Goal: Find specific page/section: Find specific page/section

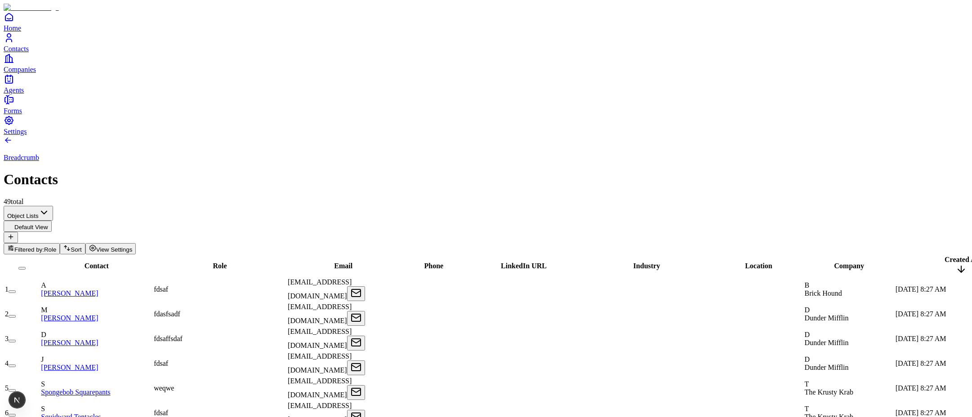
click at [44, 246] on span "Filtered by:" at bounding box center [29, 249] width 30 height 7
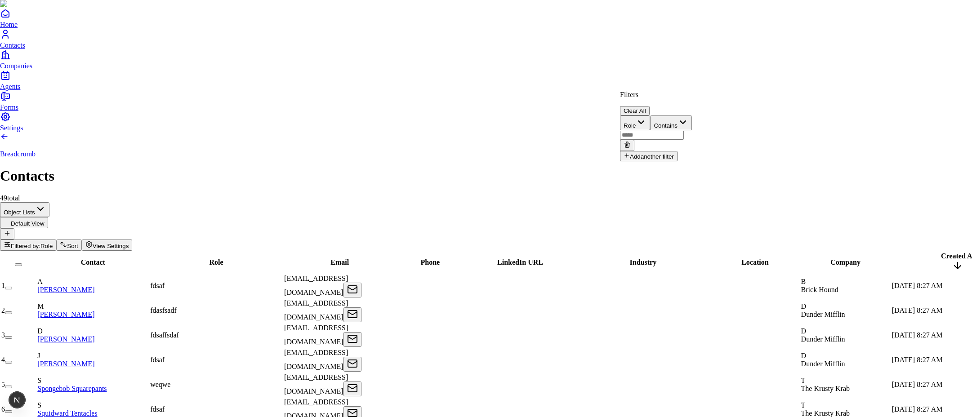
click at [649, 106] on button "Clear All" at bounding box center [635, 110] width 30 height 9
click at [646, 119] on button "Add filter" at bounding box center [638, 120] width 36 height 10
click at [650, 115] on button "Role" at bounding box center [635, 122] width 30 height 15
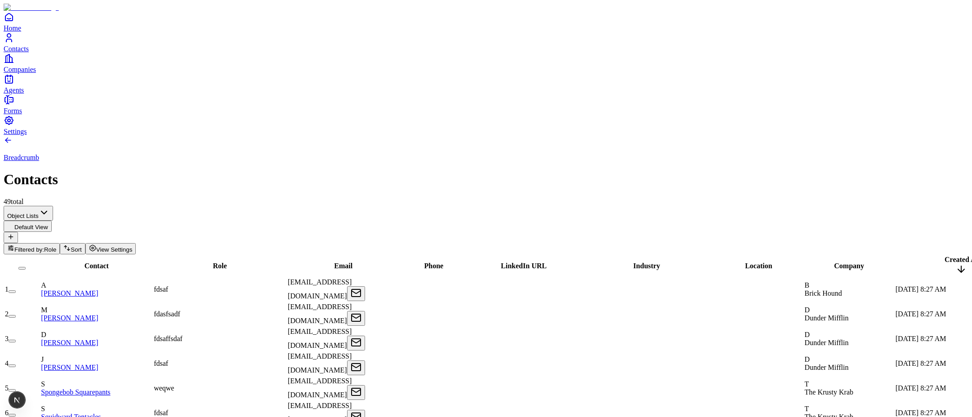
click at [56, 246] on span "Role" at bounding box center [50, 249] width 12 height 7
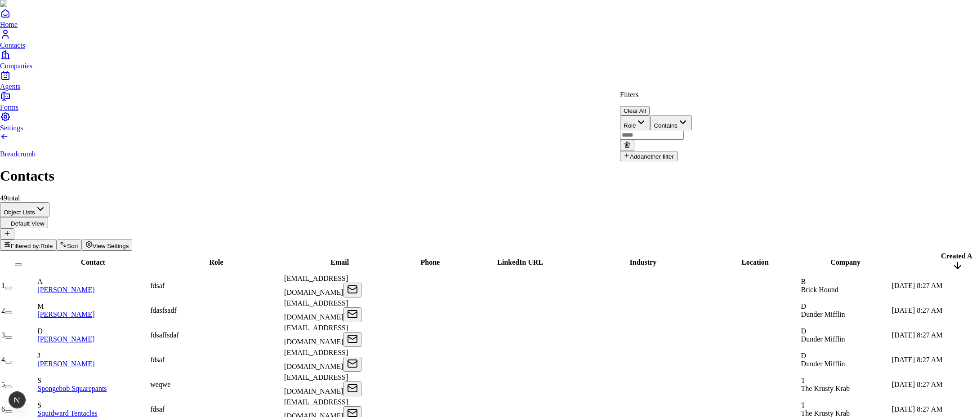
click at [630, 141] on icon at bounding box center [626, 144] width 7 height 7
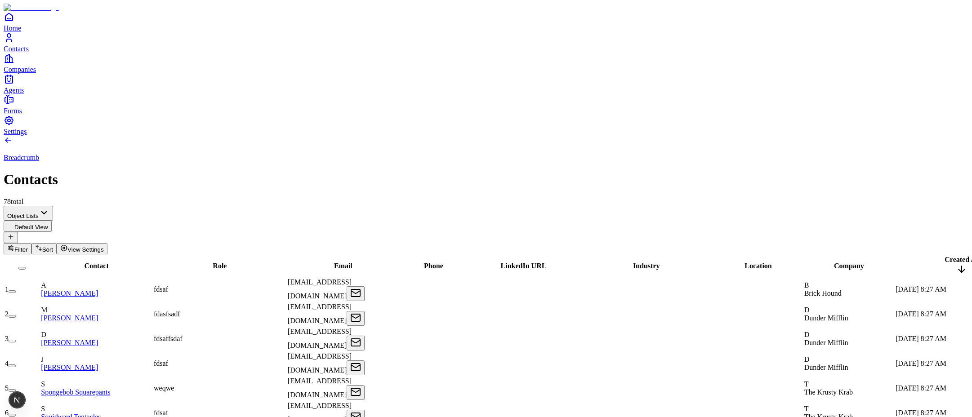
click at [28, 246] on span "Filter" at bounding box center [20, 249] width 13 height 7
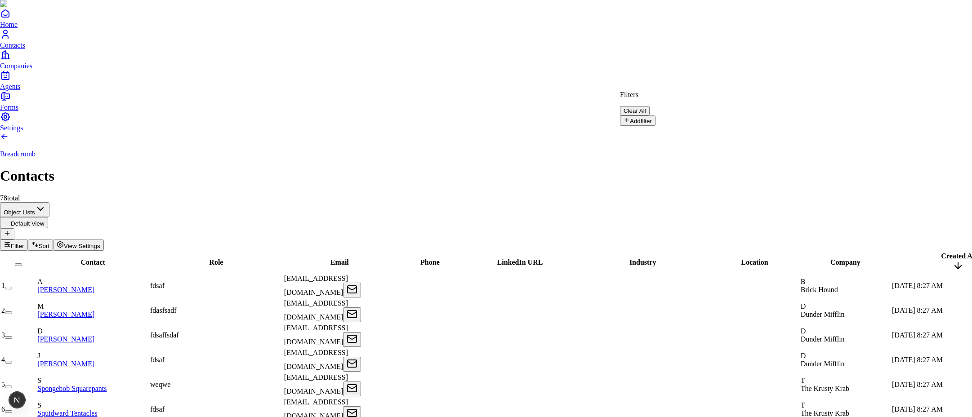
click at [640, 120] on button "Add filter" at bounding box center [638, 120] width 36 height 10
click at [688, 124] on div "Filters Clear All Name Contains Add another filter" at bounding box center [657, 126] width 75 height 71
click at [684, 131] on input "text" at bounding box center [652, 135] width 64 height 9
type input "*"
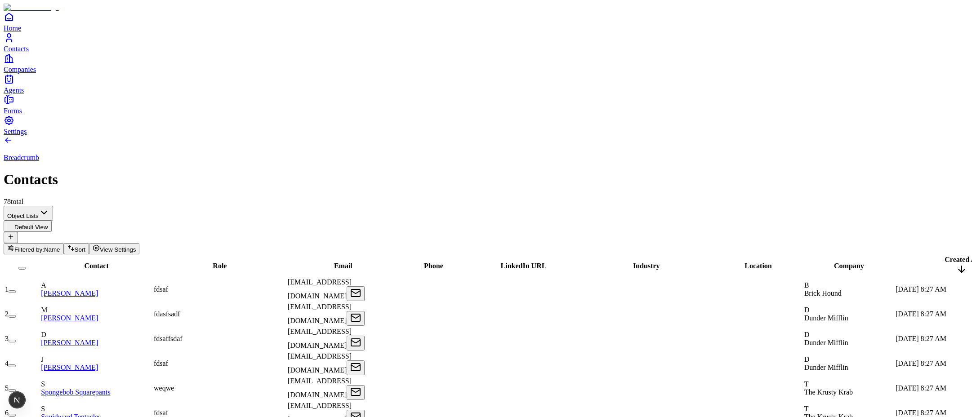
click at [44, 246] on span "Filtered by:" at bounding box center [29, 249] width 30 height 7
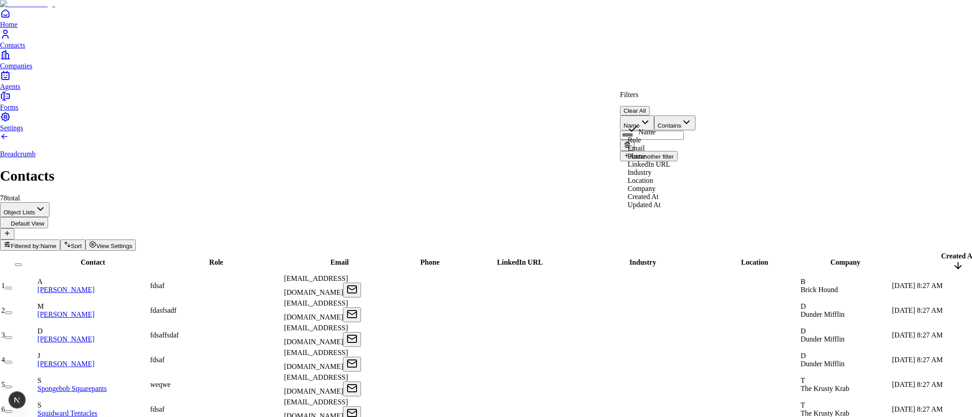
click at [650, 117] on icon "button" at bounding box center [644, 122] width 11 height 11
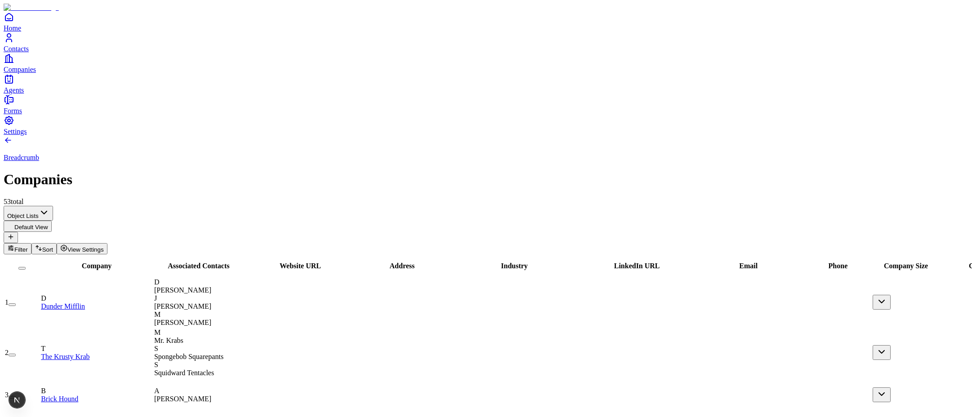
click at [14, 244] on icon "button" at bounding box center [10, 247] width 7 height 7
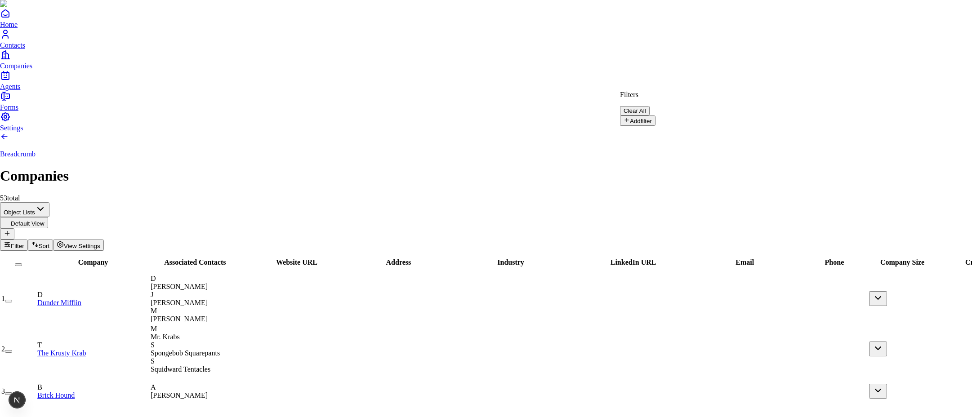
click at [646, 115] on button "Add filter" at bounding box center [638, 120] width 36 height 10
click at [654, 115] on button "Name" at bounding box center [637, 122] width 34 height 15
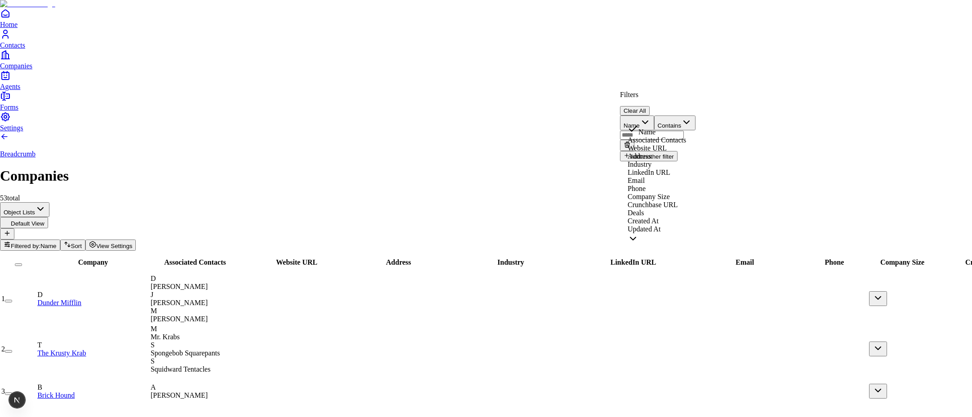
click at [654, 115] on button "Name" at bounding box center [637, 122] width 34 height 15
click at [684, 131] on input "text" at bounding box center [652, 135] width 64 height 9
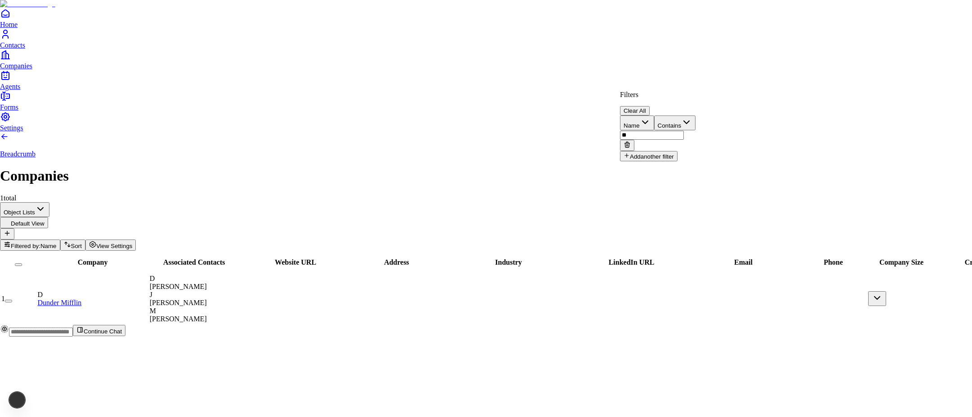
type input "*"
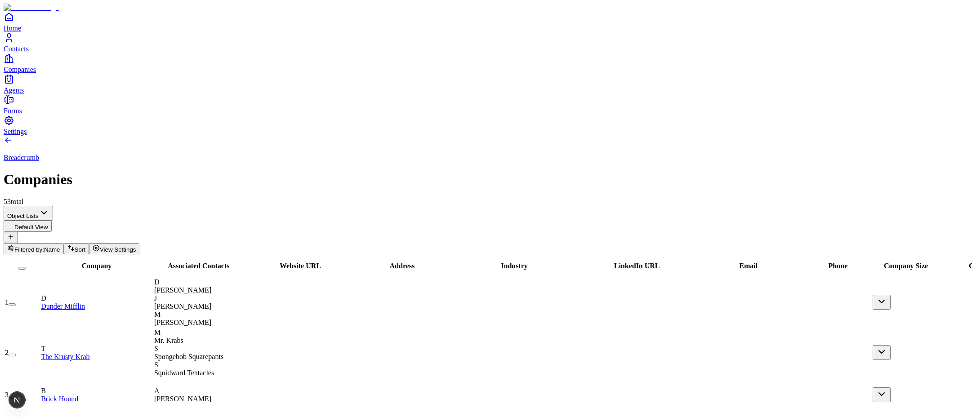
click at [136, 246] on span "View Settings" at bounding box center [118, 249] width 36 height 7
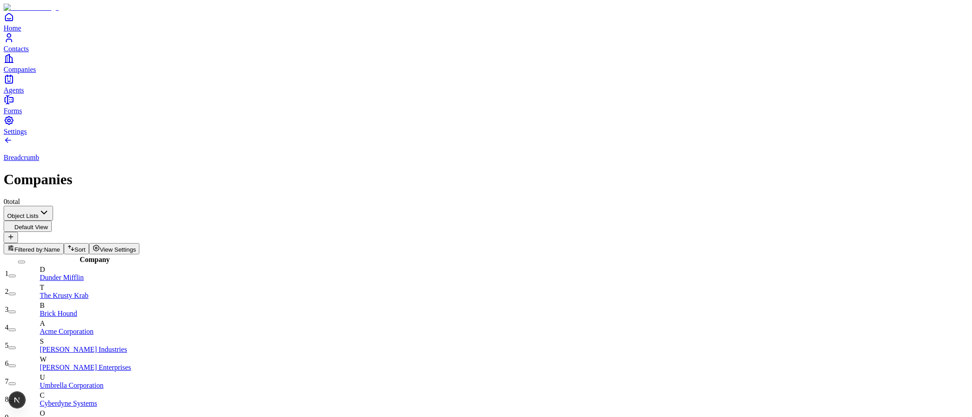
click at [140, 243] on button "View Settings" at bounding box center [114, 248] width 51 height 11
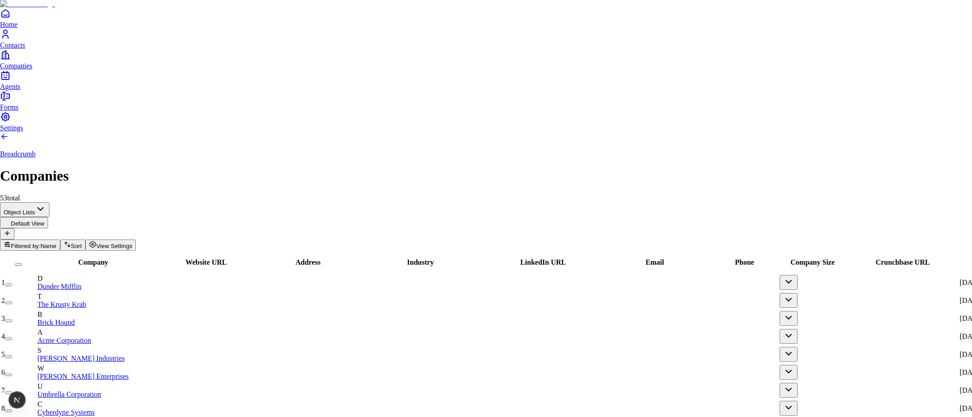
scroll to position [6, 0]
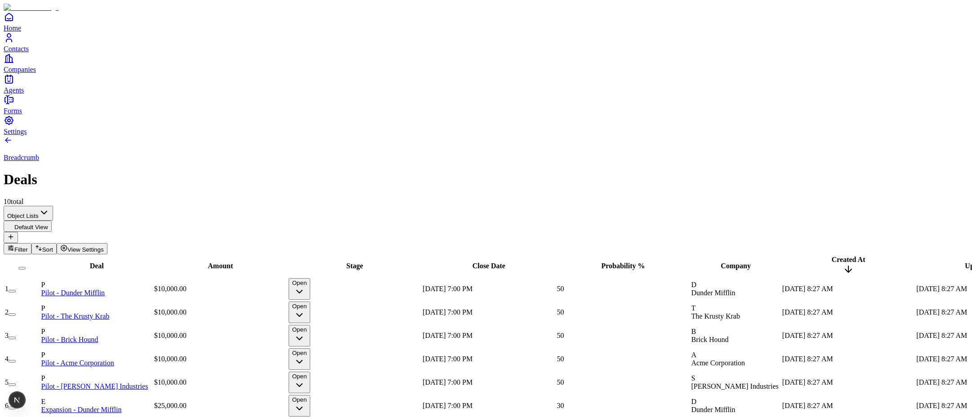
click at [28, 246] on span "Filter" at bounding box center [20, 249] width 13 height 7
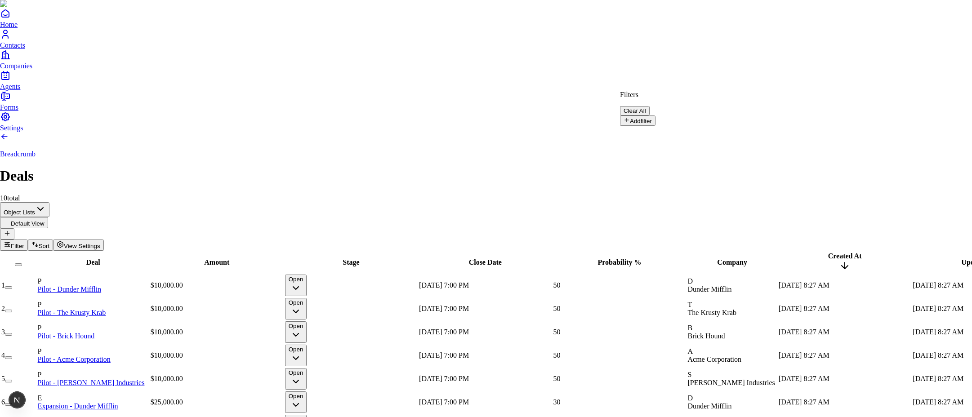
click at [644, 116] on button "Add filter" at bounding box center [638, 120] width 36 height 10
click at [650, 120] on icon "button" at bounding box center [644, 122] width 11 height 11
click at [762, 32] on html "Home Contacts Companies Agents Forms Settings Breadcrumb Deals 10 total Object …" at bounding box center [486, 265] width 972 height 530
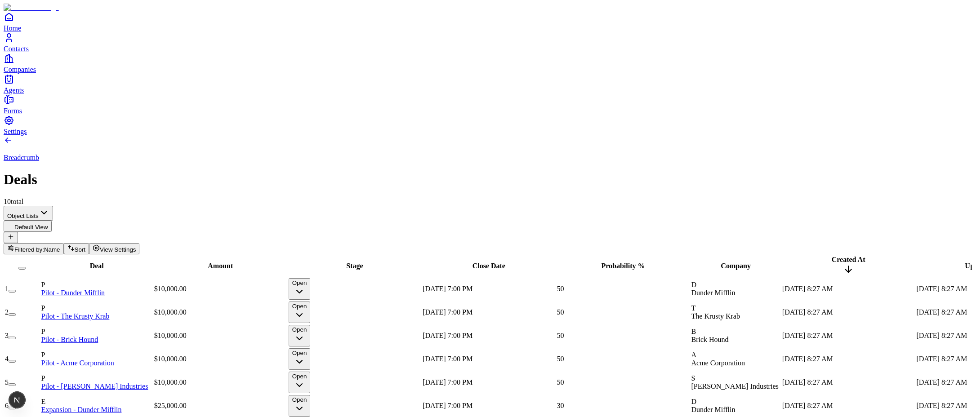
click at [136, 246] on span "View Settings" at bounding box center [118, 249] width 36 height 7
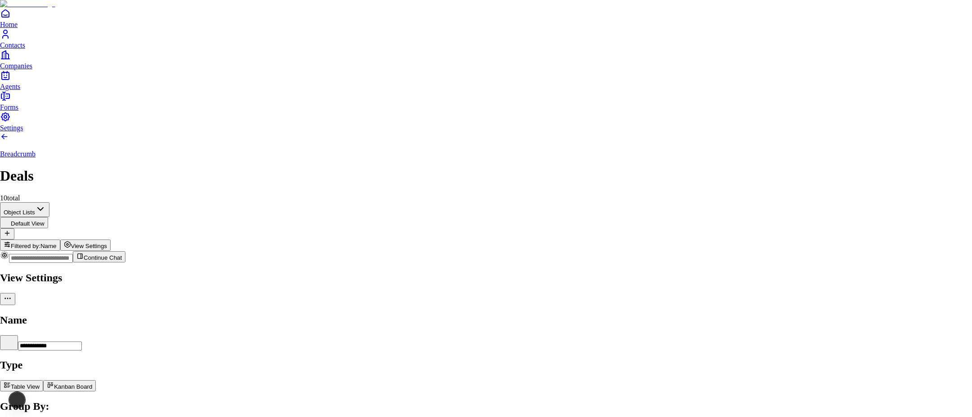
click at [904, 165] on body "**********" at bounding box center [486, 263] width 972 height 527
